Goal: Task Accomplishment & Management: Manage account settings

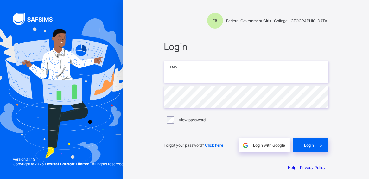
click at [204, 73] on input "email" at bounding box center [246, 72] width 165 height 22
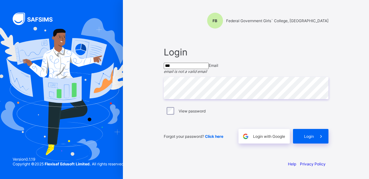
type input "**********"
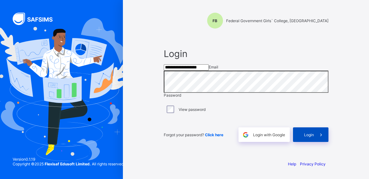
click at [308, 142] on div "Login" at bounding box center [310, 134] width 35 height 15
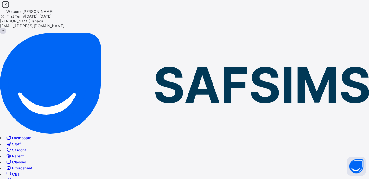
click at [21, 142] on link "Staff" at bounding box center [12, 144] width 15 height 5
click at [26, 160] on span "Classes" at bounding box center [19, 162] width 14 height 5
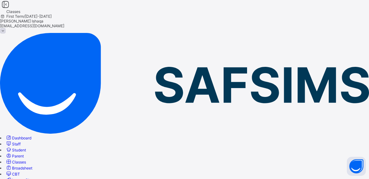
drag, startPoint x: 217, startPoint y: 84, endPoint x: 195, endPoint y: 85, distance: 21.9
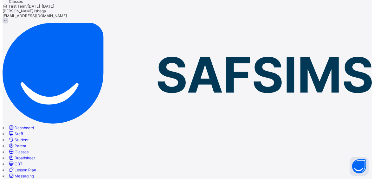
scroll to position [16, 0]
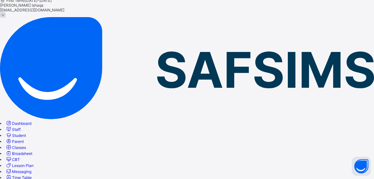
type input "*****"
drag, startPoint x: 225, startPoint y: 144, endPoint x: 221, endPoint y: 143, distance: 4.1
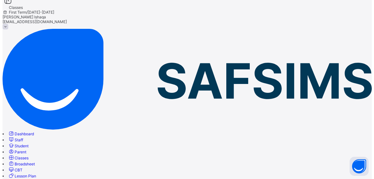
scroll to position [16, 0]
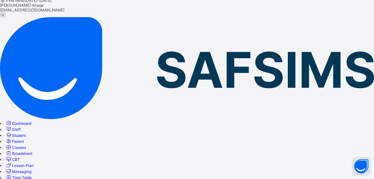
type input "***"
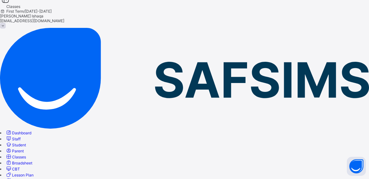
scroll to position [0, 0]
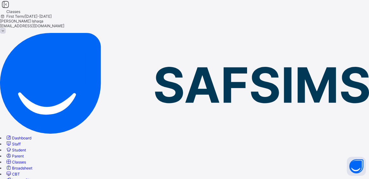
click at [31, 136] on span "Dashboard" at bounding box center [21, 138] width 19 height 5
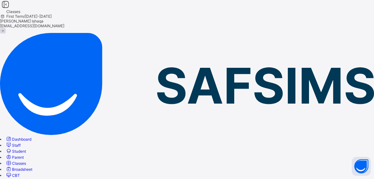
click at [6, 28] on span at bounding box center [3, 31] width 6 height 6
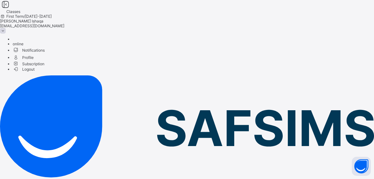
click at [323, 54] on span "Profile" at bounding box center [193, 57] width 361 height 7
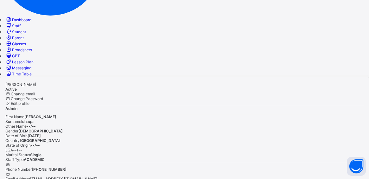
scroll to position [127, 0]
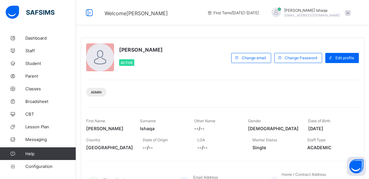
click at [99, 60] on div at bounding box center [100, 57] width 28 height 28
click at [336, 129] on span "[DATE]" at bounding box center [330, 128] width 44 height 5
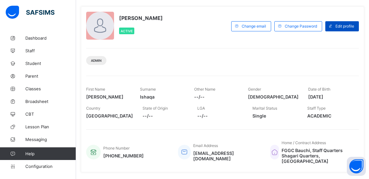
click at [348, 26] on span "Edit profile" at bounding box center [344, 26] width 19 height 5
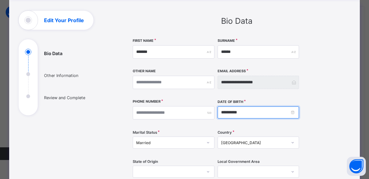
drag, startPoint x: 242, startPoint y: 112, endPoint x: 220, endPoint y: 112, distance: 22.8
click at [220, 112] on input "**********" at bounding box center [258, 112] width 81 height 12
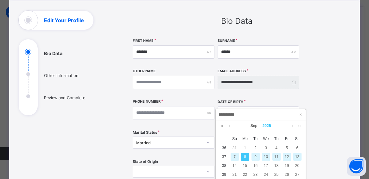
click at [267, 126] on link "2025" at bounding box center [267, 125] width 14 height 11
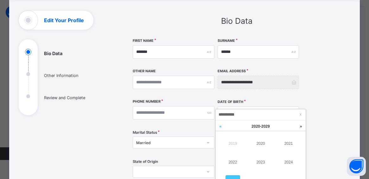
click at [224, 128] on link at bounding box center [221, 126] width 10 height 12
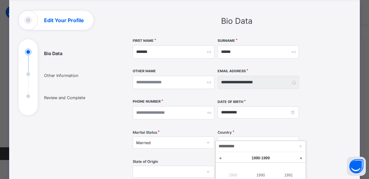
scroll to position [0, 0]
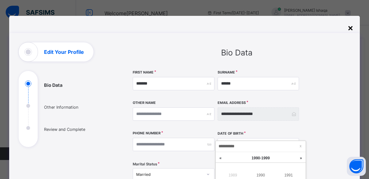
click at [351, 30] on div "×" at bounding box center [351, 27] width 6 height 11
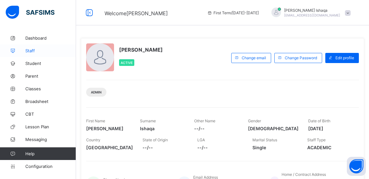
click at [33, 53] on span "Staff" at bounding box center [50, 50] width 51 height 5
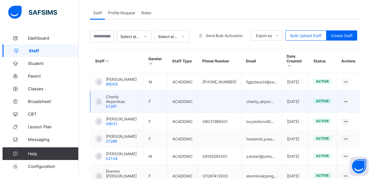
scroll to position [127, 0]
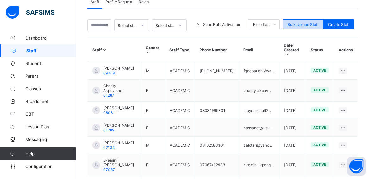
click at [314, 25] on span "Bulk Upload Staff" at bounding box center [303, 24] width 31 height 5
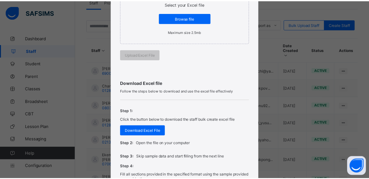
scroll to position [141, 0]
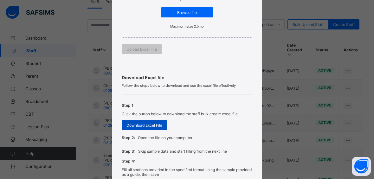
click at [149, 126] on span "Download Excel File" at bounding box center [144, 125] width 36 height 5
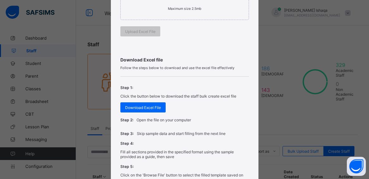
scroll to position [0, 0]
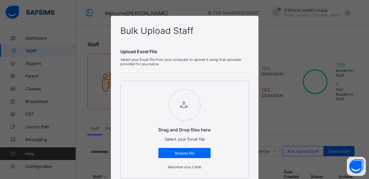
click at [286, 47] on div "Bulk Upload Staff Upload Excel File Select your Excel file from your computer t…" at bounding box center [184, 89] width 369 height 179
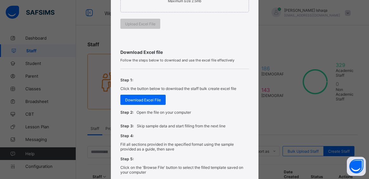
scroll to position [236, 0]
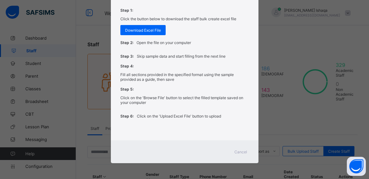
click at [241, 152] on span "Cancel" at bounding box center [240, 152] width 13 height 5
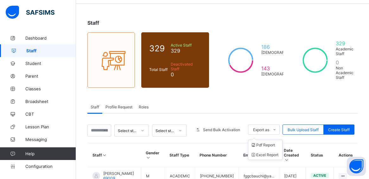
scroll to position [32, 0]
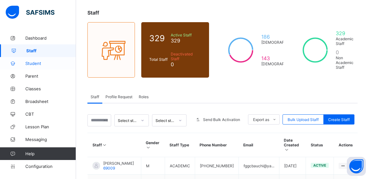
click at [34, 64] on span "Student" at bounding box center [50, 63] width 51 height 5
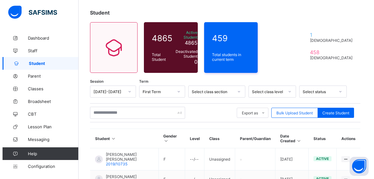
scroll to position [63, 0]
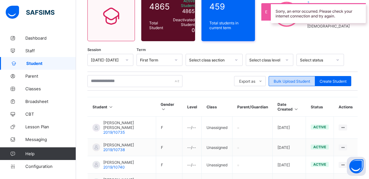
click at [305, 82] on span "Bulk Upload Student" at bounding box center [292, 81] width 36 height 5
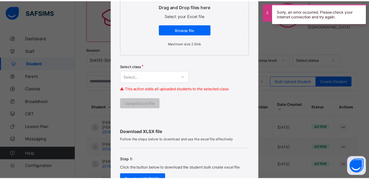
scroll to position [158, 0]
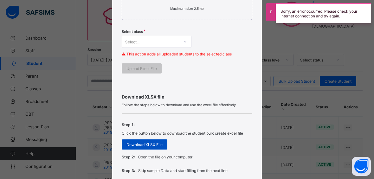
click at [144, 144] on span "Download XLSX File" at bounding box center [144, 144] width 36 height 5
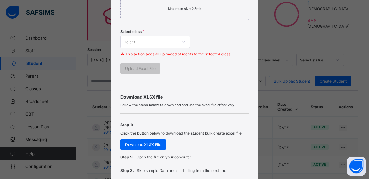
click at [348, 97] on div "Bulk Upload Student Upload XLSX File Select your XLSX file from your computer t…" at bounding box center [184, 89] width 369 height 179
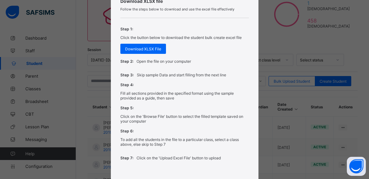
scroll to position [296, 0]
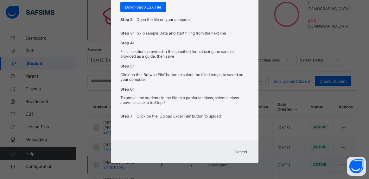
click at [238, 153] on span "Cancel" at bounding box center [240, 152] width 13 height 5
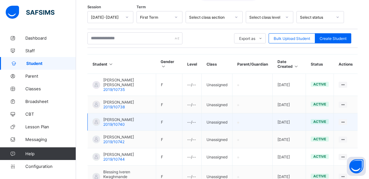
scroll to position [95, 0]
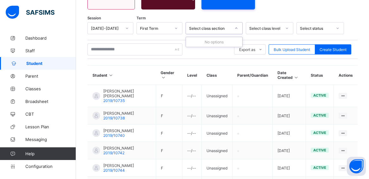
click at [238, 29] on icon at bounding box center [236, 28] width 4 height 6
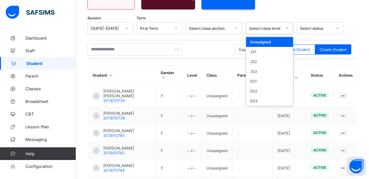
click at [287, 28] on icon at bounding box center [287, 28] width 2 height 1
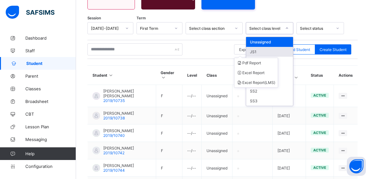
click at [253, 52] on div "JS1" at bounding box center [269, 52] width 47 height 10
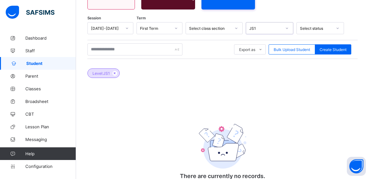
click at [287, 28] on icon at bounding box center [287, 28] width 4 height 6
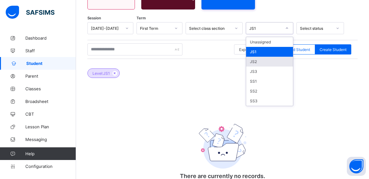
click at [267, 65] on div "JS2" at bounding box center [269, 62] width 47 height 10
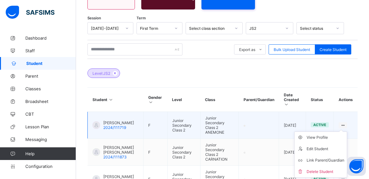
click at [347, 122] on div at bounding box center [343, 125] width 9 height 6
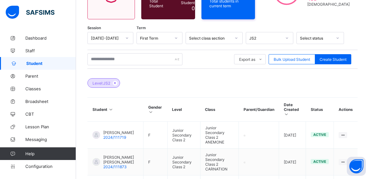
scroll to position [0, 0]
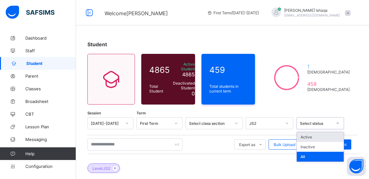
click at [337, 126] on div at bounding box center [337, 123] width 11 height 10
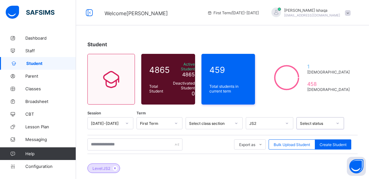
click at [337, 126] on icon at bounding box center [338, 123] width 4 height 6
click at [48, 100] on span "Broadsheet" at bounding box center [50, 101] width 51 height 5
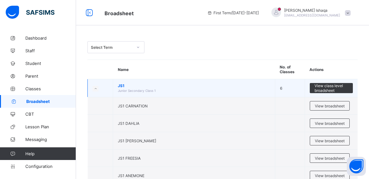
click at [193, 90] on td "JS1 Junior Secondary Class 1" at bounding box center [194, 88] width 162 height 18
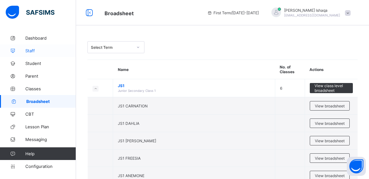
click at [44, 51] on span "Staff" at bounding box center [50, 50] width 51 height 5
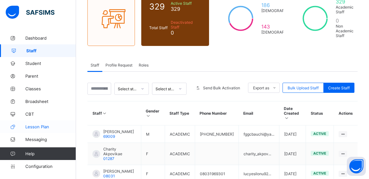
scroll to position [95, 0]
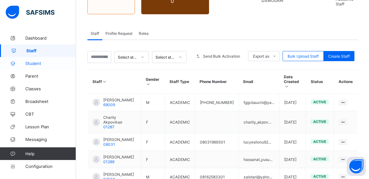
click at [45, 64] on span "Student" at bounding box center [50, 63] width 51 height 5
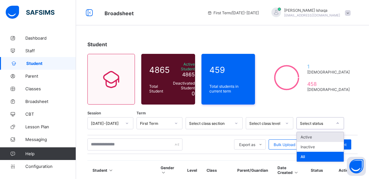
click at [338, 123] on icon at bounding box center [338, 123] width 4 height 6
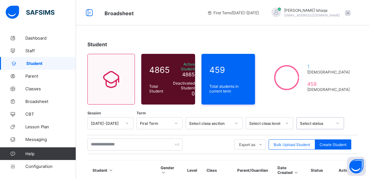
click at [338, 123] on icon at bounding box center [338, 123] width 4 height 6
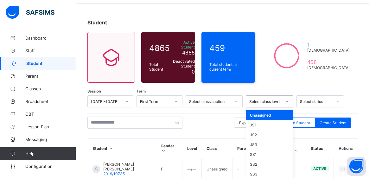
click at [288, 107] on div "option Unassigned focused, 1 of 7. 7 results available. Use Up and Down to choo…" at bounding box center [270, 101] width 48 height 12
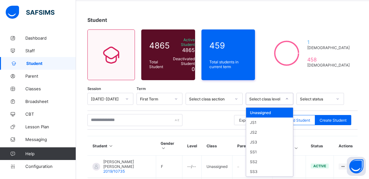
scroll to position [25, 0]
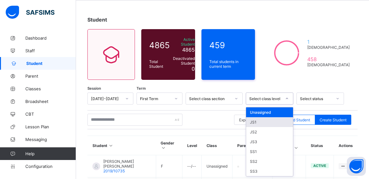
click at [265, 124] on div "JS1" at bounding box center [269, 122] width 47 height 10
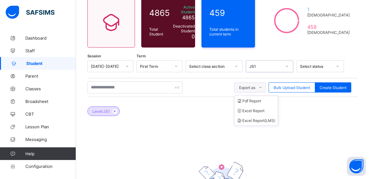
scroll to position [56, 0]
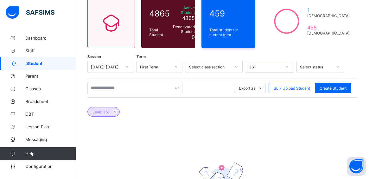
click at [283, 69] on div at bounding box center [287, 67] width 11 height 10
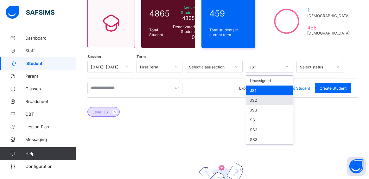
click at [264, 99] on div "JS2" at bounding box center [269, 100] width 47 height 10
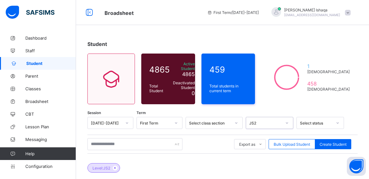
scroll to position [0, 0]
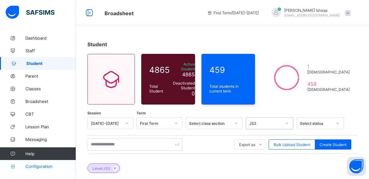
click at [48, 165] on span "Configuration" at bounding box center [50, 166] width 50 height 5
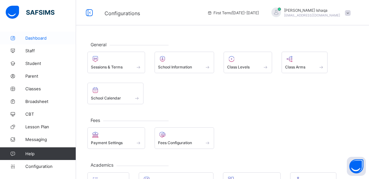
click at [37, 39] on span "Dashboard" at bounding box center [50, 37] width 51 height 5
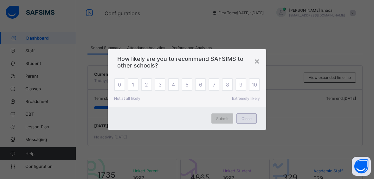
click at [245, 119] on span "Close" at bounding box center [246, 118] width 10 height 5
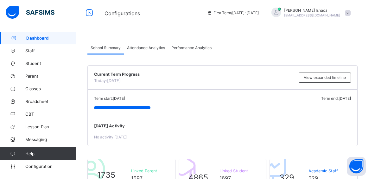
click at [48, 39] on span "Dashboard" at bounding box center [51, 37] width 50 height 5
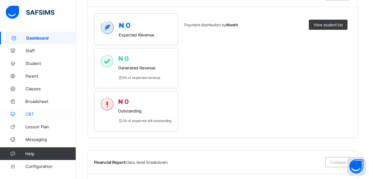
scroll to position [245, 0]
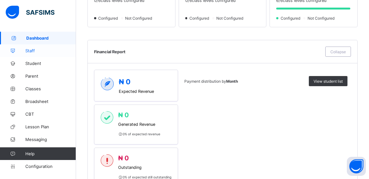
click at [30, 51] on span "Staff" at bounding box center [50, 50] width 51 height 5
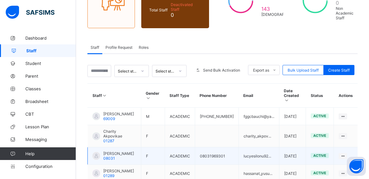
scroll to position [95, 0]
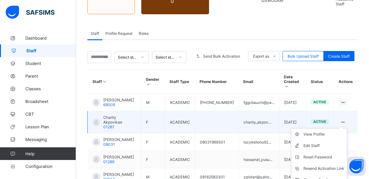
click at [346, 120] on icon at bounding box center [342, 122] width 5 height 5
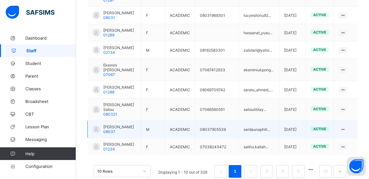
scroll to position [236, 0]
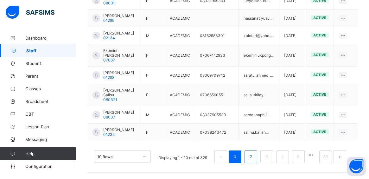
click at [254, 157] on link "2" at bounding box center [251, 157] width 6 height 8
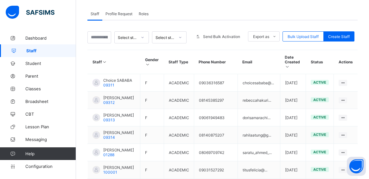
scroll to position [232, 0]
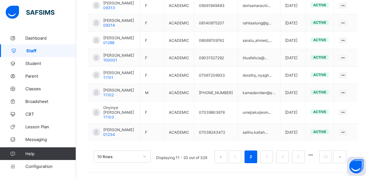
click at [226, 156] on button "prev page" at bounding box center [220, 156] width 13 height 13
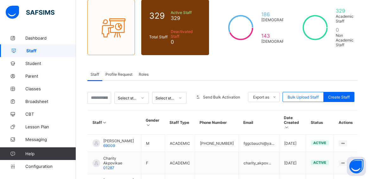
scroll to position [63, 0]
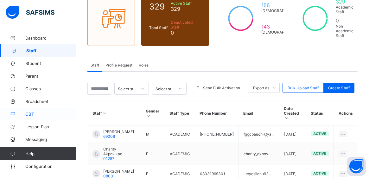
click at [36, 115] on span "CBT" at bounding box center [50, 114] width 51 height 5
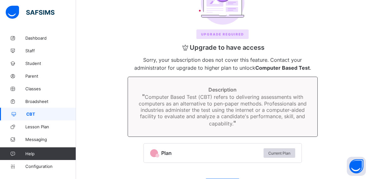
scroll to position [63, 0]
click at [34, 88] on span "Classes" at bounding box center [50, 88] width 51 height 5
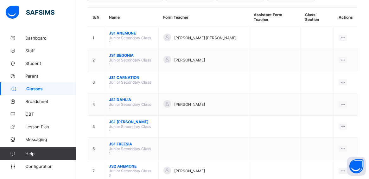
scroll to position [63, 0]
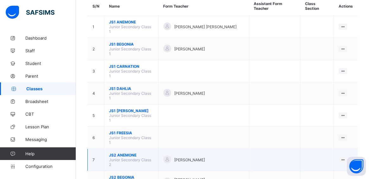
click at [126, 153] on span "JS2 ANEMONE" at bounding box center [131, 155] width 45 height 5
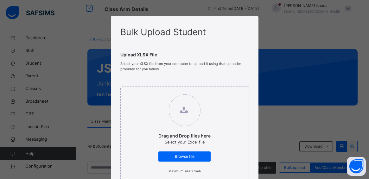
scroll to position [63, 0]
